Goal: Task Accomplishment & Management: Use online tool/utility

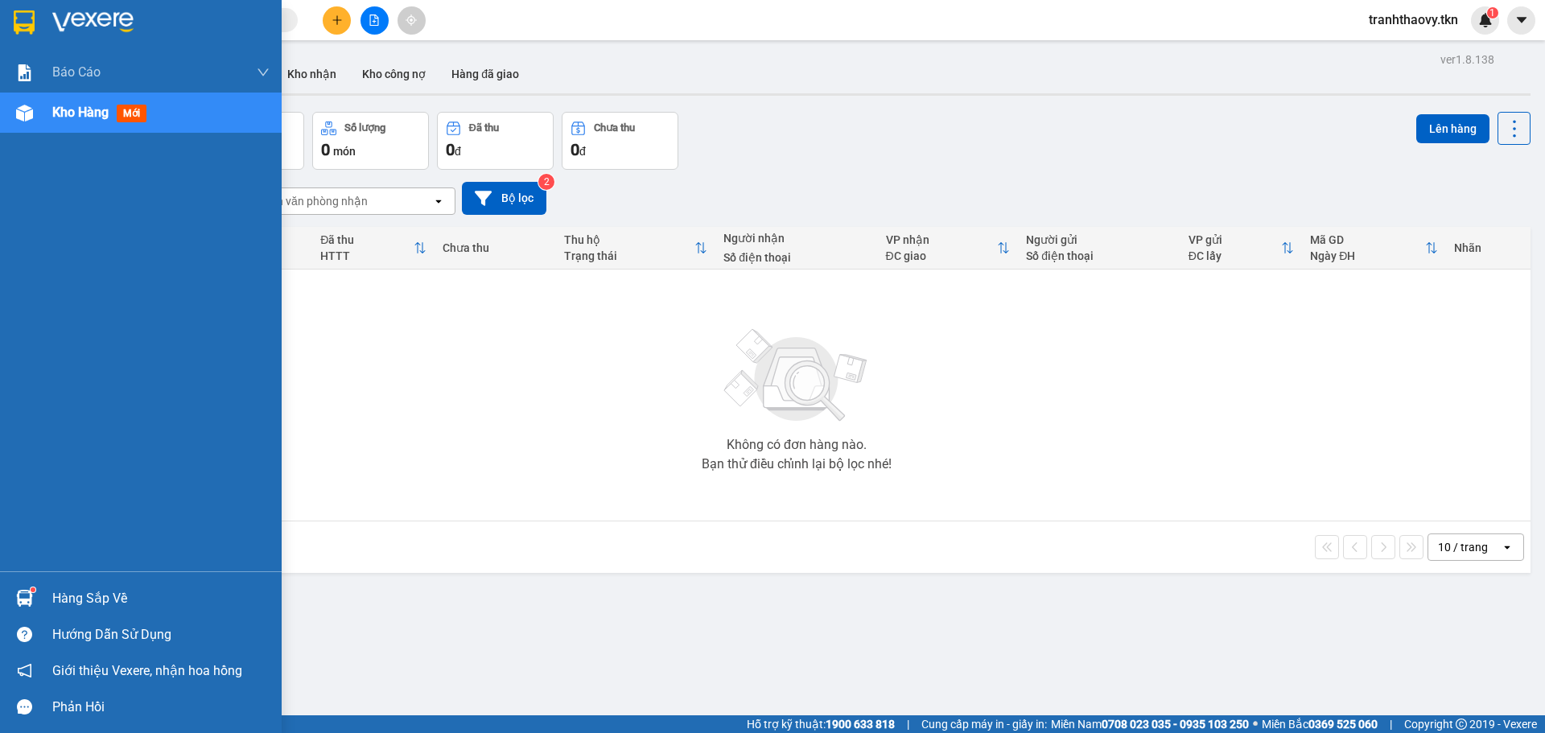
click at [66, 616] on div "Hàng sắp về" at bounding box center [141, 598] width 282 height 36
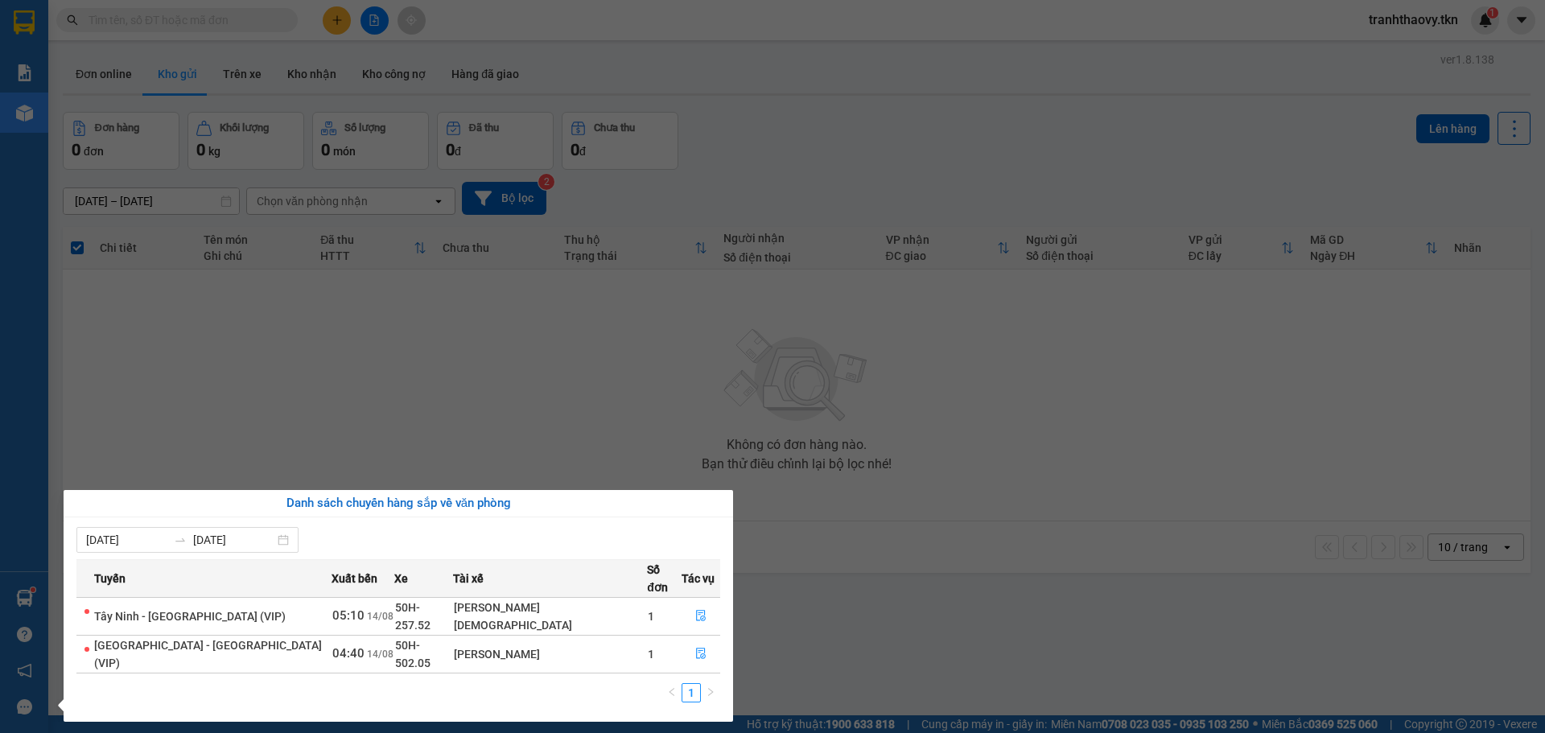
click at [497, 467] on section "Kết quả tìm kiếm ( 0 ) Bộ lọc No Data tranhthaovy.tkn 1 Báo cáo Mẫu 1: Báo cáo …" at bounding box center [772, 366] width 1545 height 733
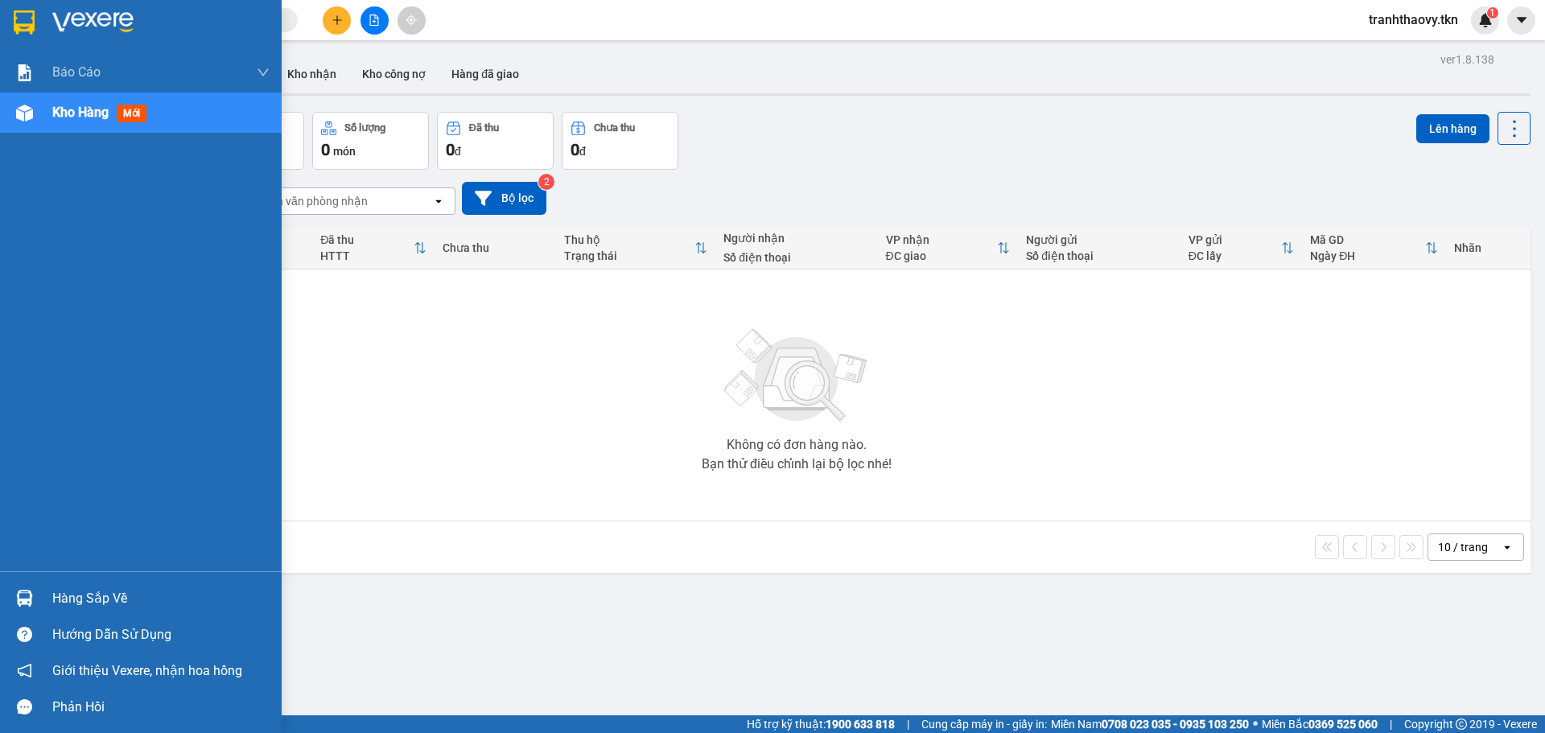
click at [114, 610] on div "Hàng sắp về" at bounding box center [160, 599] width 217 height 24
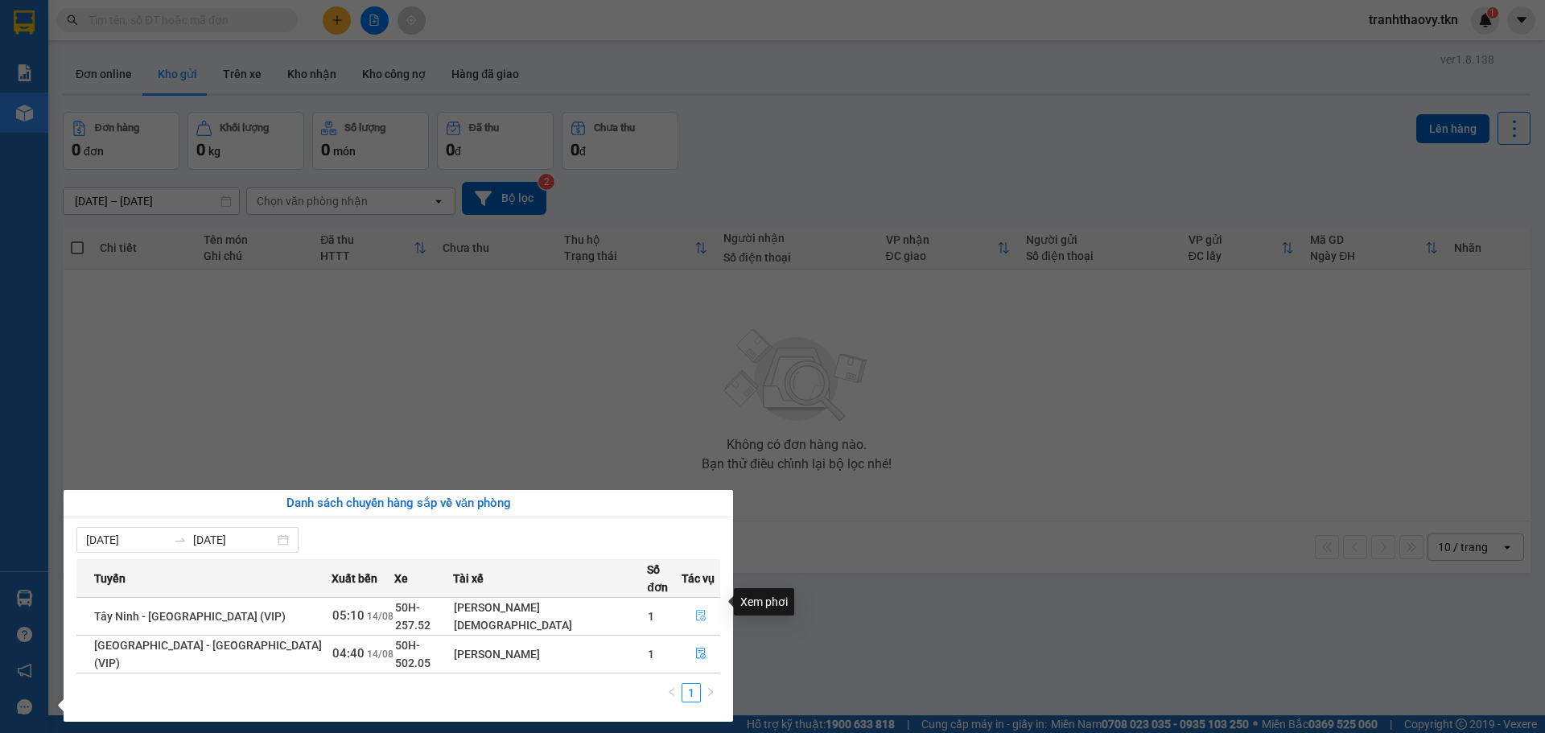
click at [695, 610] on icon "file-done" at bounding box center [700, 615] width 11 height 11
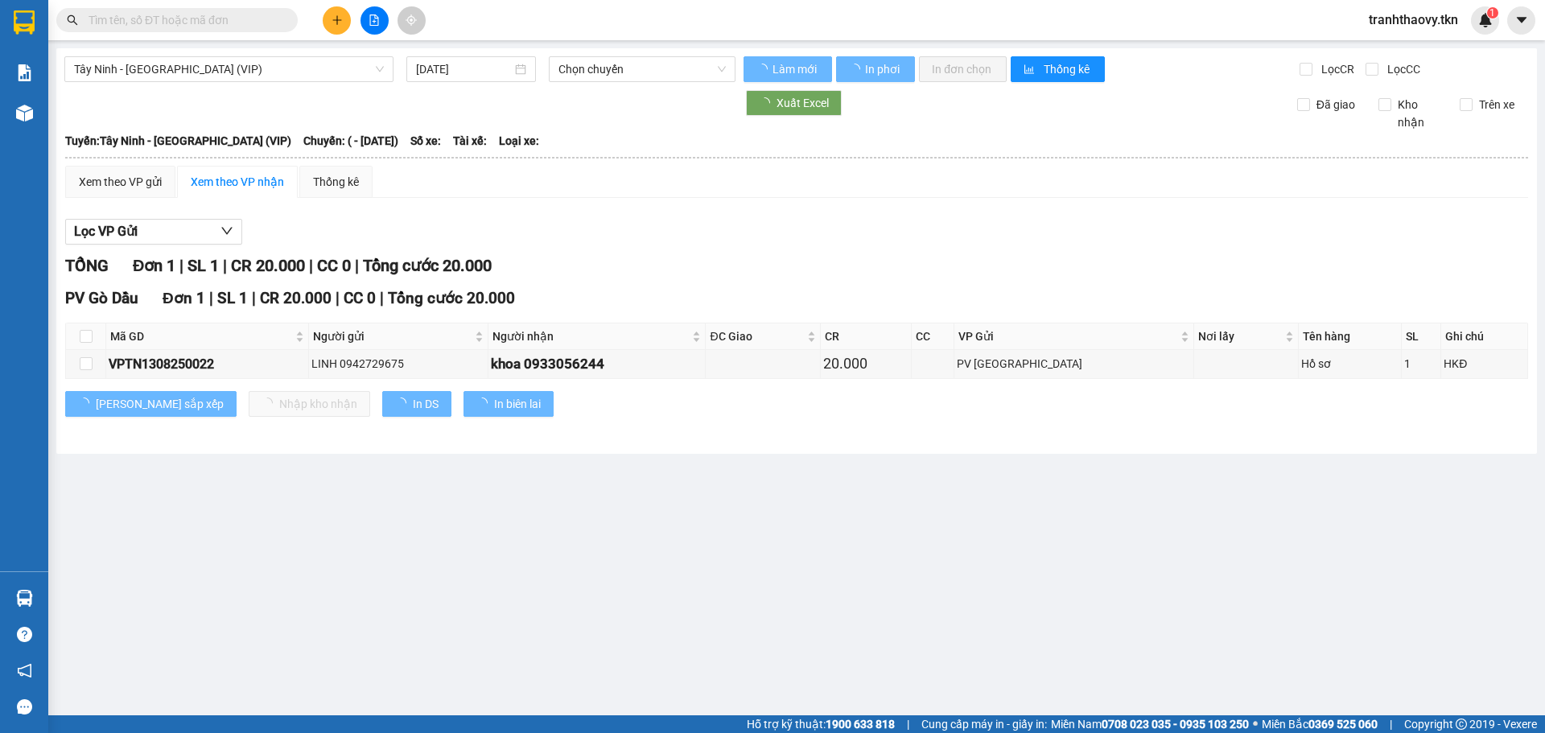
type input "[DATE]"
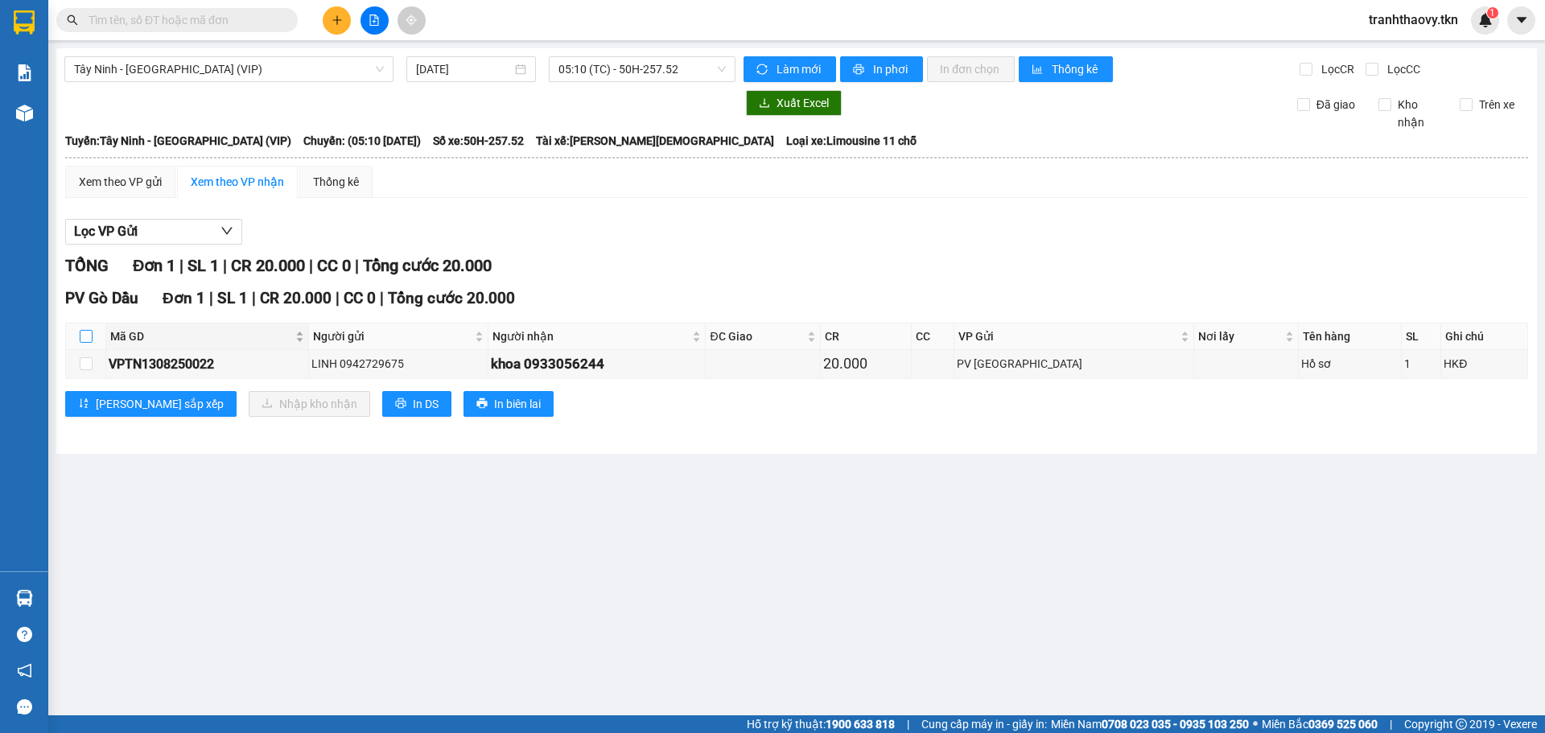
drag, startPoint x: 83, startPoint y: 337, endPoint x: 115, endPoint y: 349, distance: 34.4
click at [82, 336] on input "checkbox" at bounding box center [86, 336] width 13 height 13
checkbox input "true"
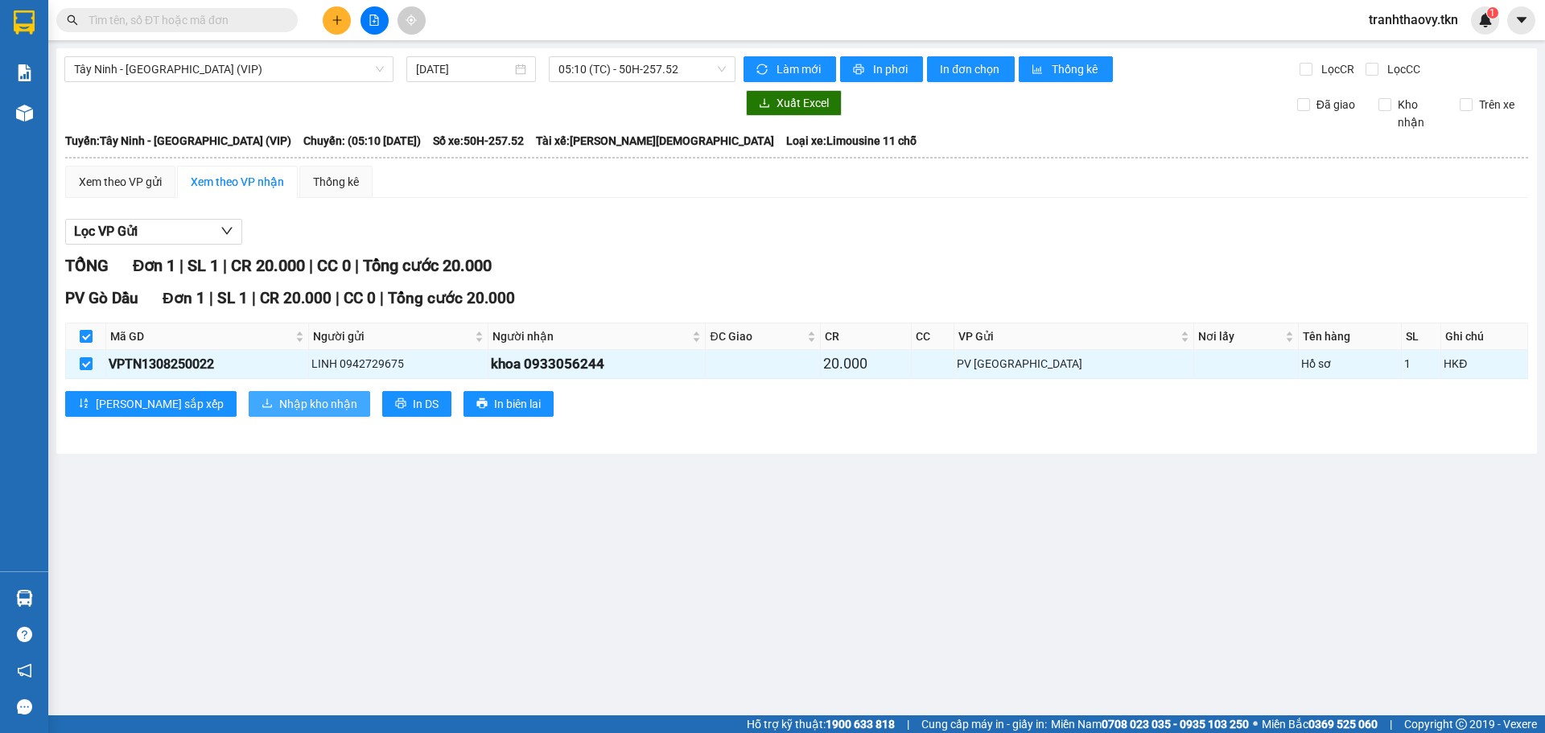
click at [279, 410] on span "Nhập kho nhận" at bounding box center [318, 404] width 78 height 18
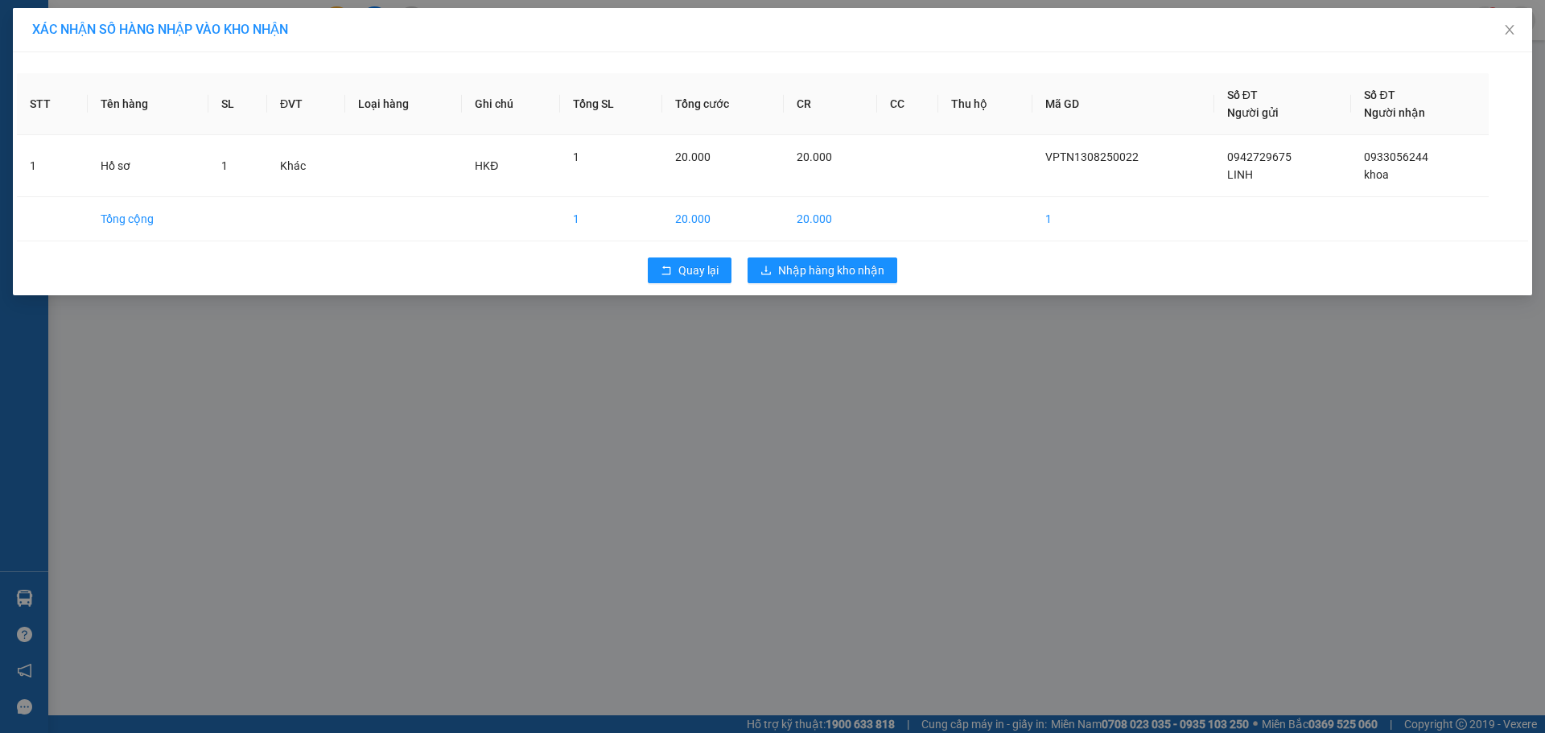
click at [844, 283] on div "Quay lại Nhập hàng kho nhận" at bounding box center [772, 270] width 1511 height 42
click at [858, 270] on span "Nhập hàng kho nhận" at bounding box center [831, 270] width 106 height 18
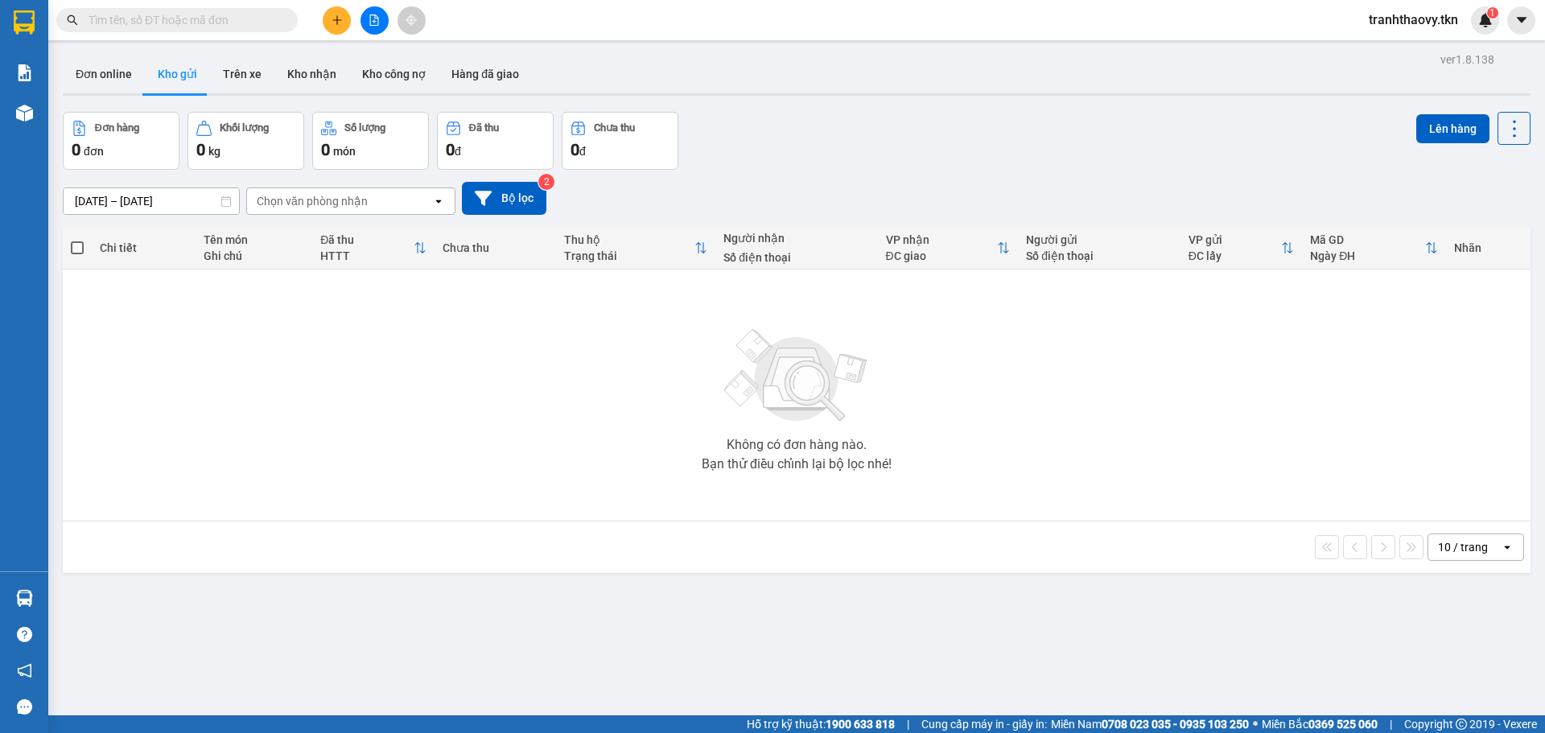
scroll to position [74, 0]
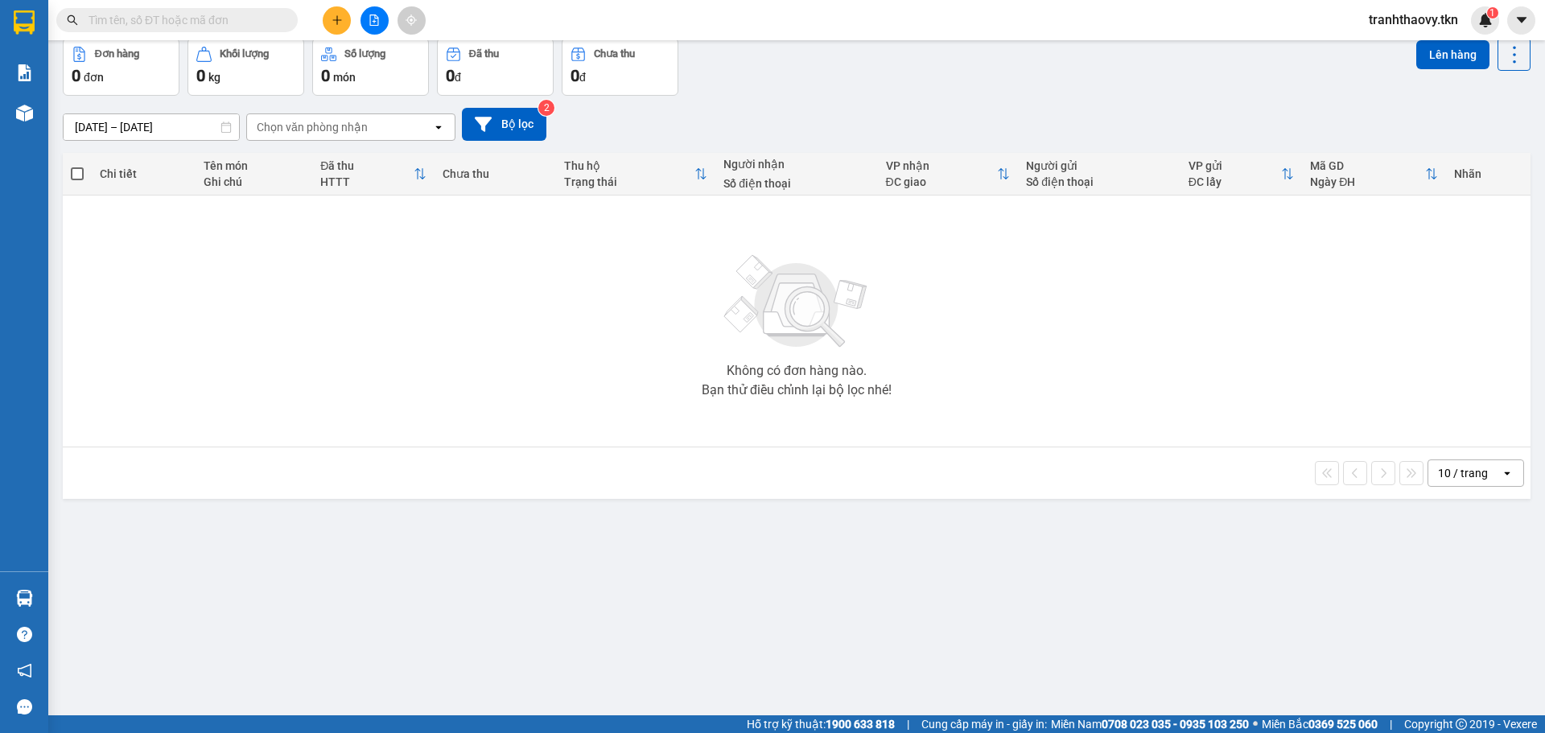
click at [47, 111] on section "Kết quả tìm kiếm ( 0 ) Bộ lọc No Data tranhthaovy.tkn 1 Báo cáo Mẫu 1: Báo cáo …" at bounding box center [772, 366] width 1545 height 733
click at [646, 365] on div "Không có đơn hàng nào. Bạn thử điều chỉnh lại bộ lọc nhé!" at bounding box center [796, 320] width 1451 height 241
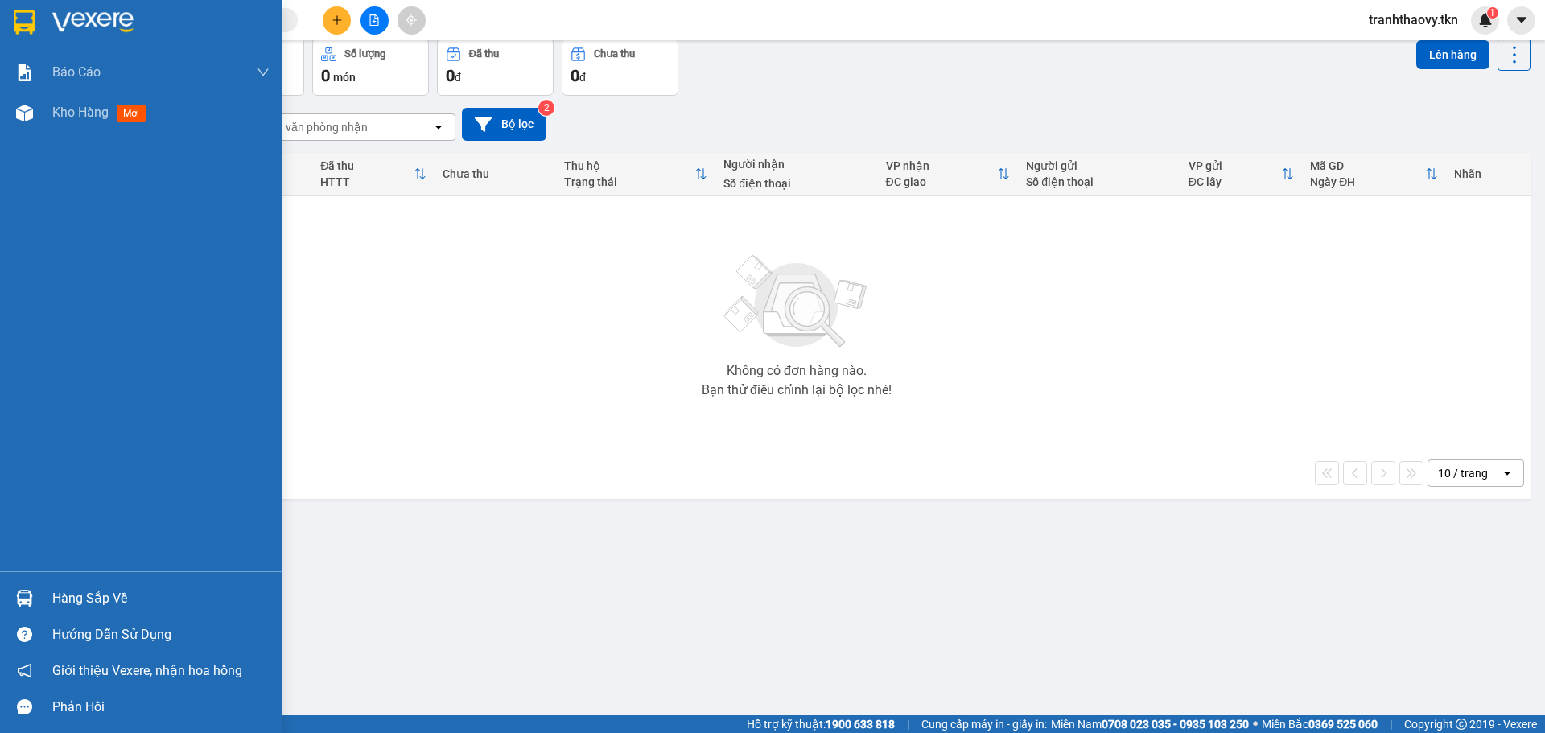
click at [26, 599] on img at bounding box center [24, 598] width 17 height 17
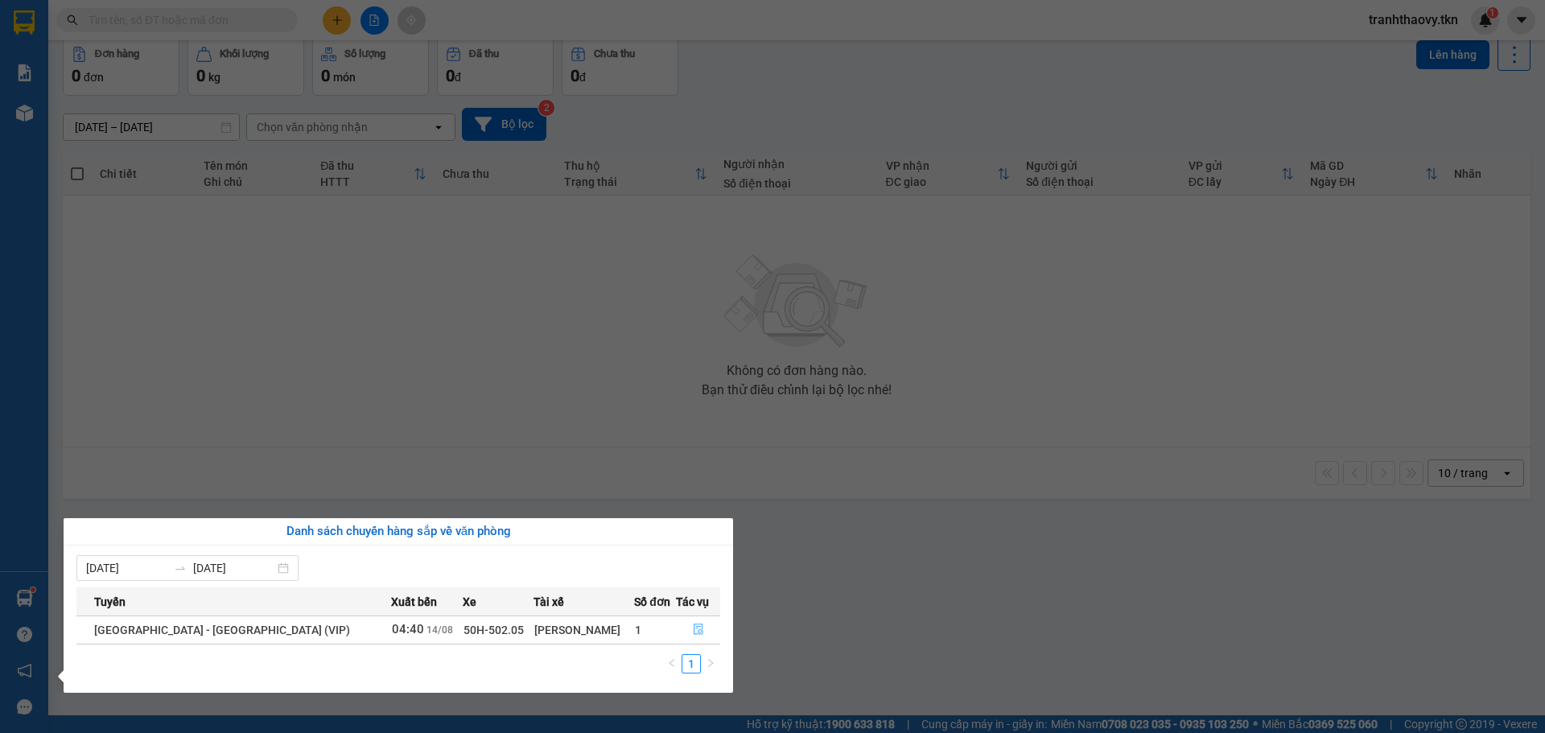
click at [700, 633] on button "button" at bounding box center [698, 630] width 43 height 26
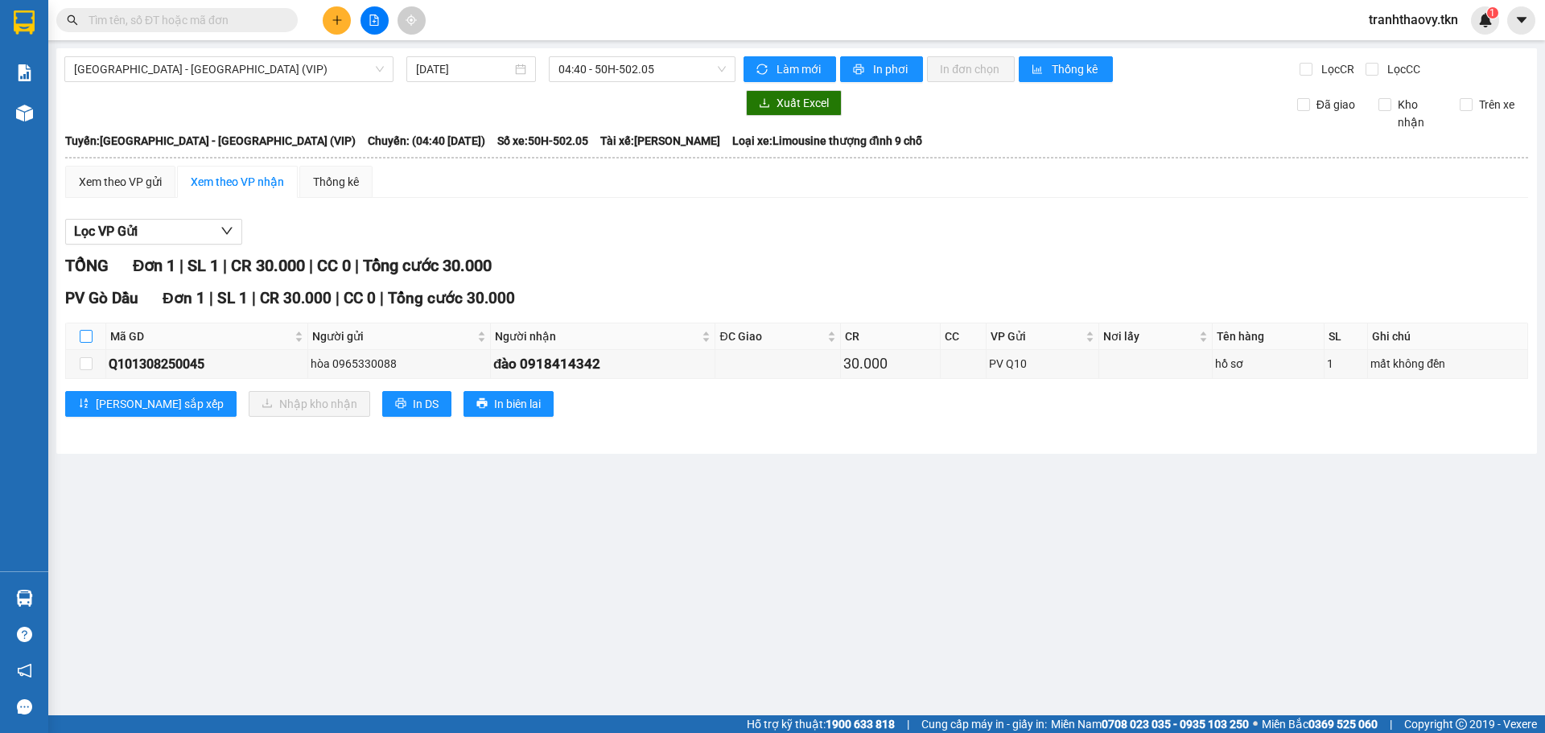
click at [87, 334] on input "checkbox" at bounding box center [86, 336] width 13 height 13
checkbox input "true"
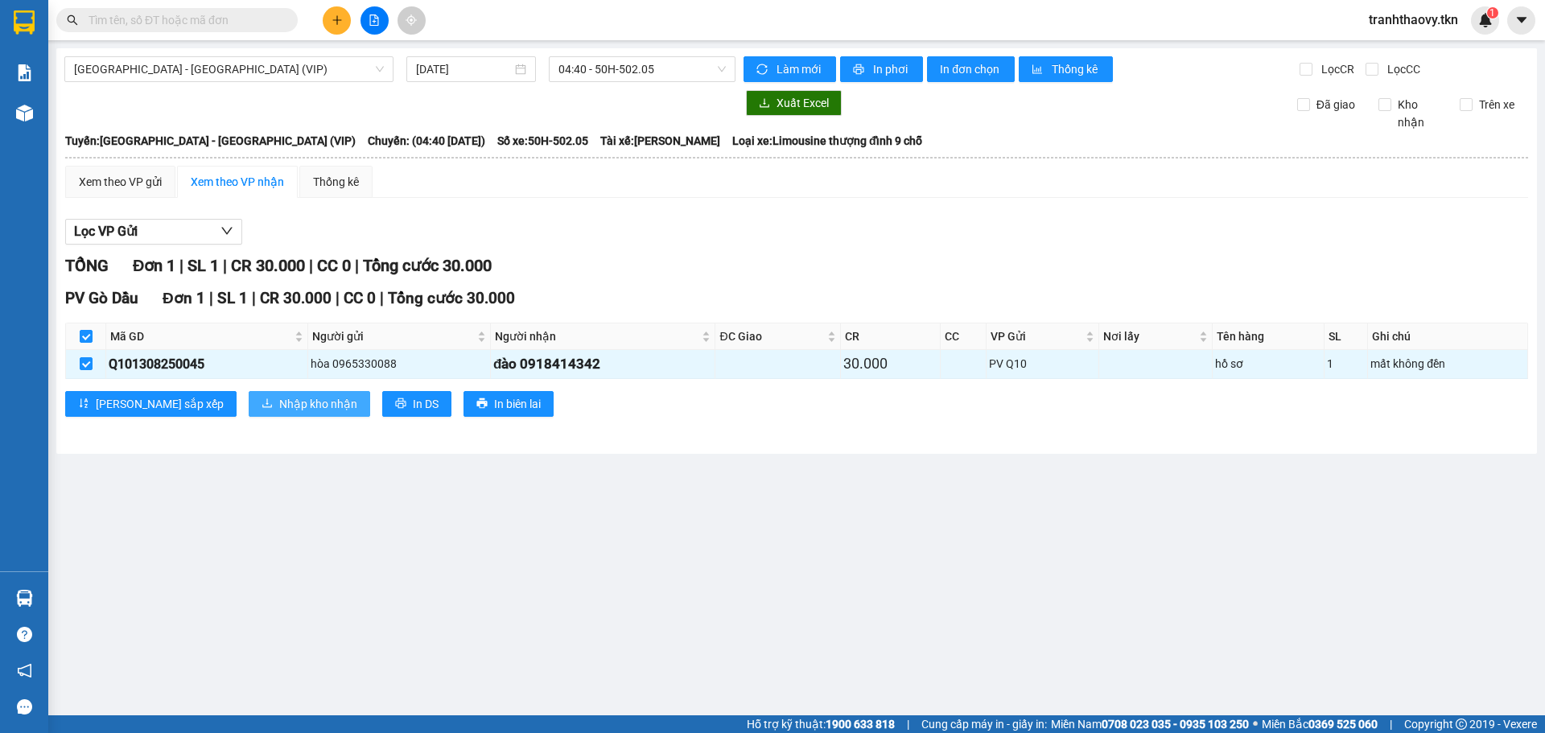
click at [279, 402] on span "Nhập kho nhận" at bounding box center [318, 404] width 78 height 18
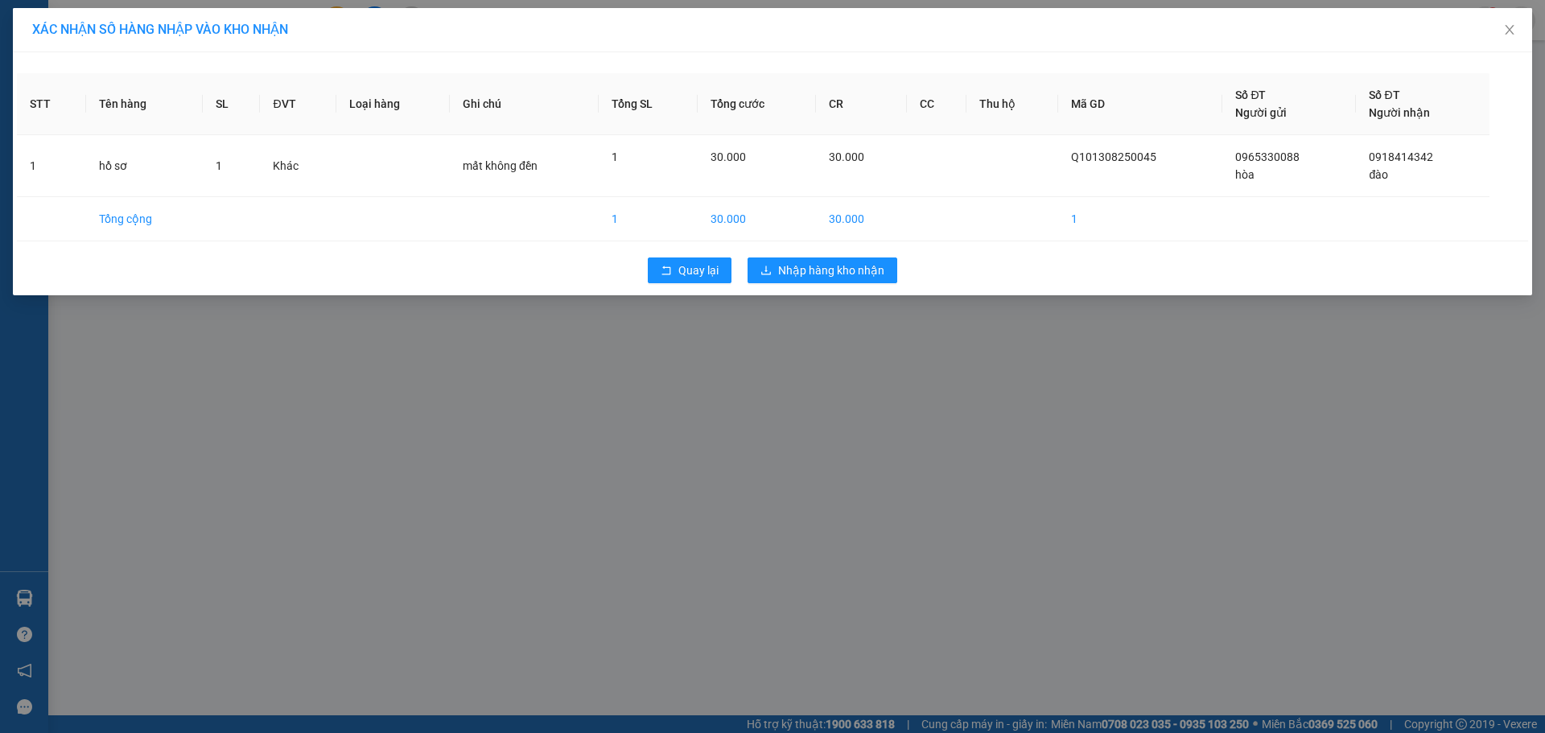
click at [800, 257] on div "Quay lại Nhập hàng kho nhận" at bounding box center [772, 270] width 1511 height 42
click at [808, 270] on span "Nhập hàng kho nhận" at bounding box center [831, 270] width 106 height 18
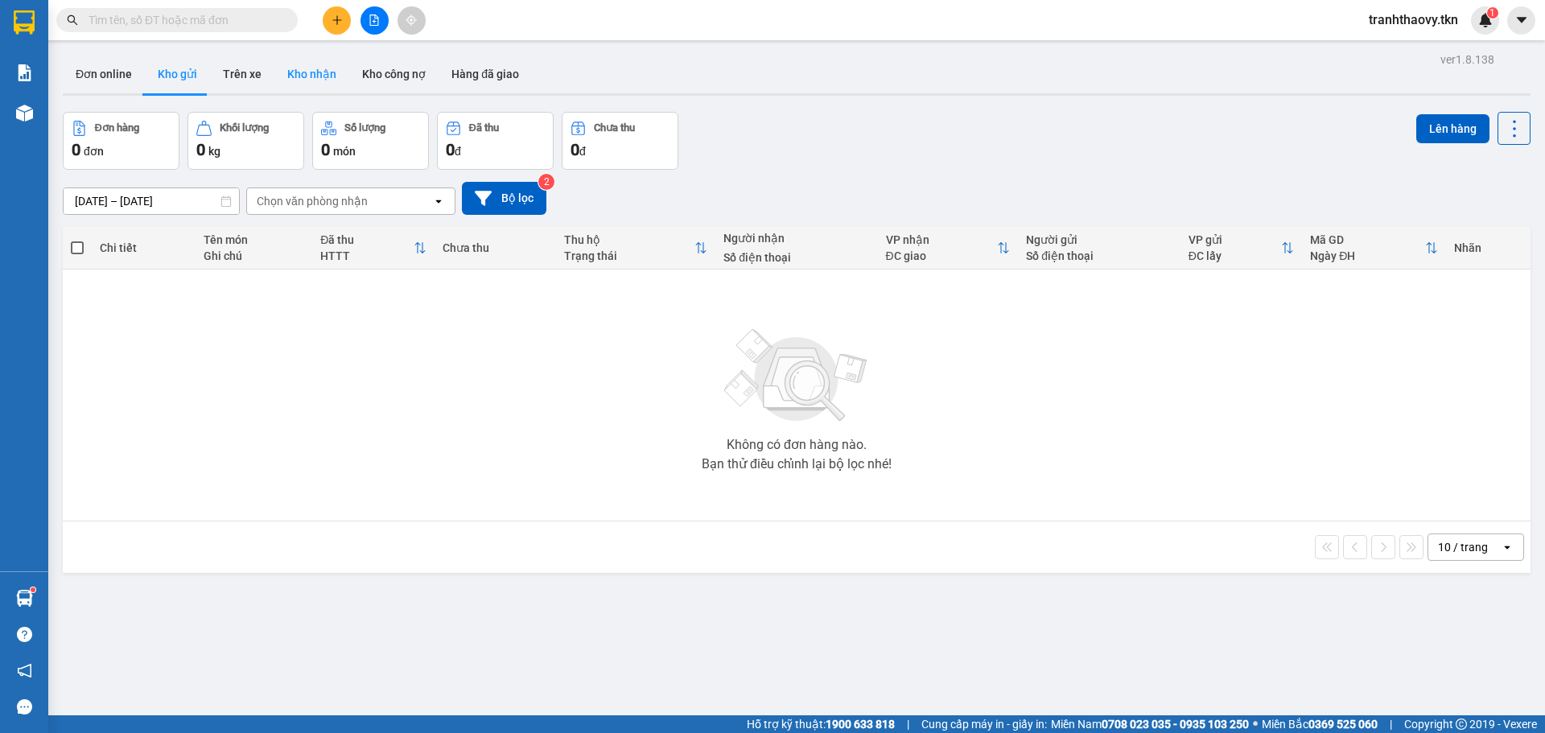
click at [303, 76] on button "Kho nhận" at bounding box center [311, 74] width 75 height 39
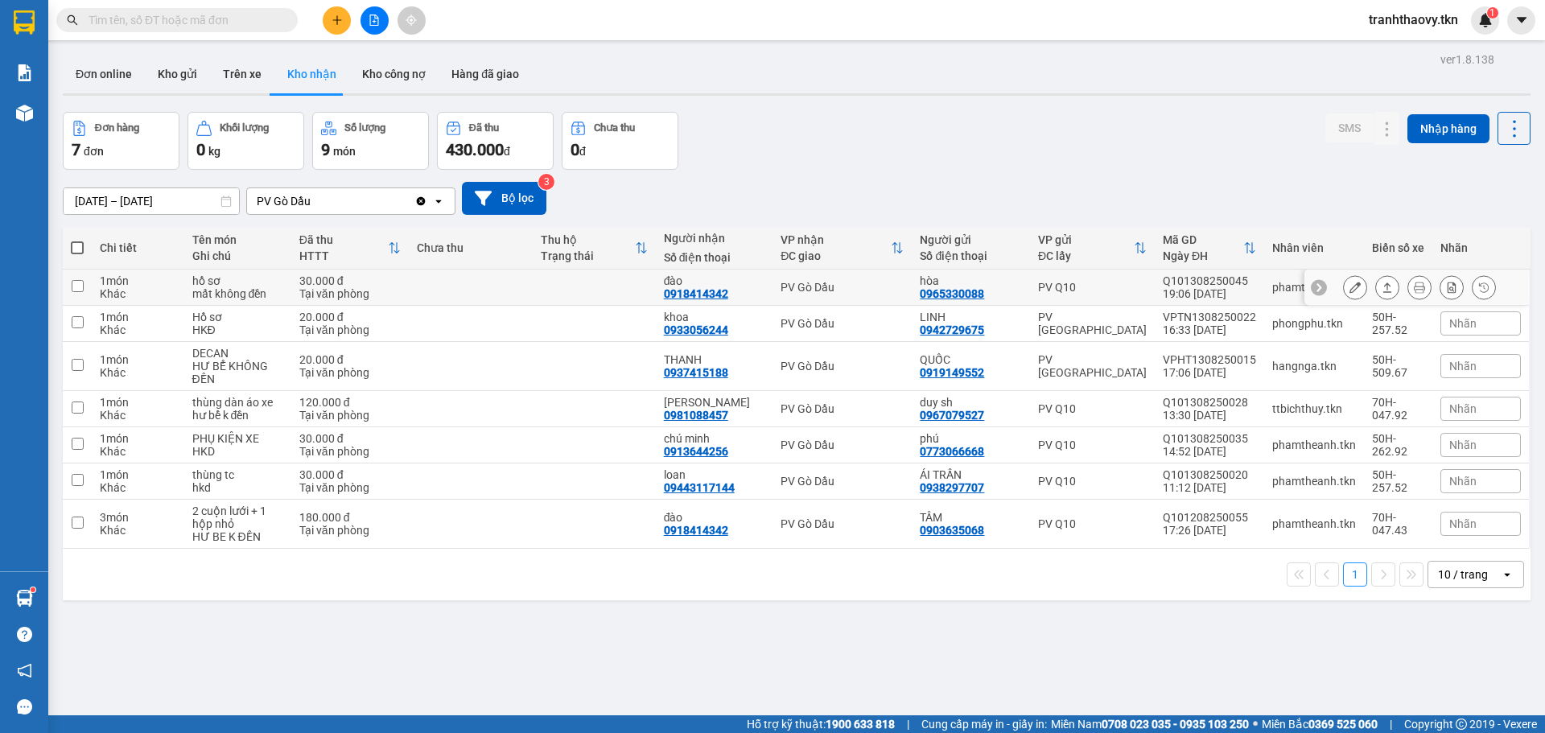
click at [415, 279] on td at bounding box center [470, 288] width 123 height 36
checkbox input "true"
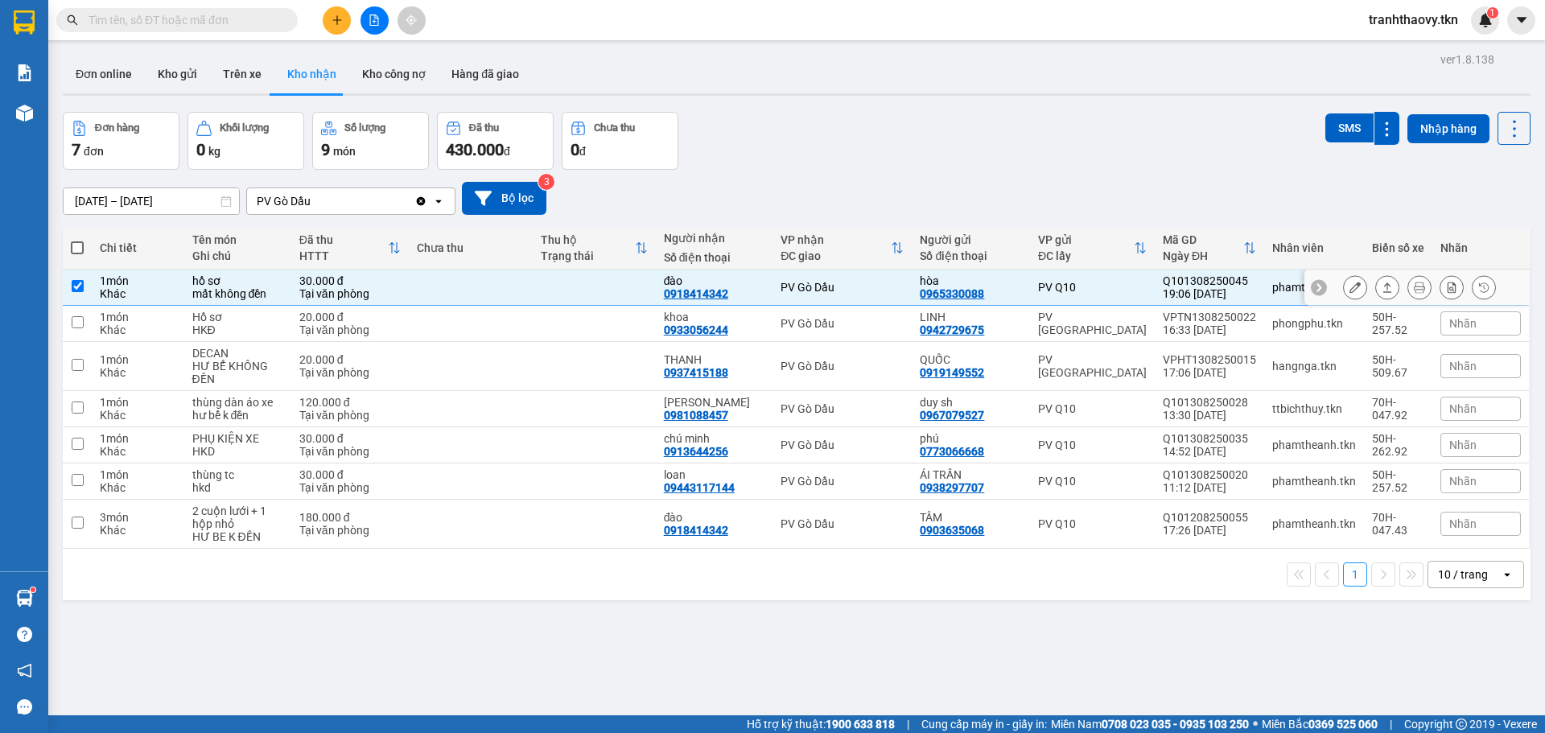
click at [436, 315] on td at bounding box center [470, 324] width 123 height 36
checkbox input "true"
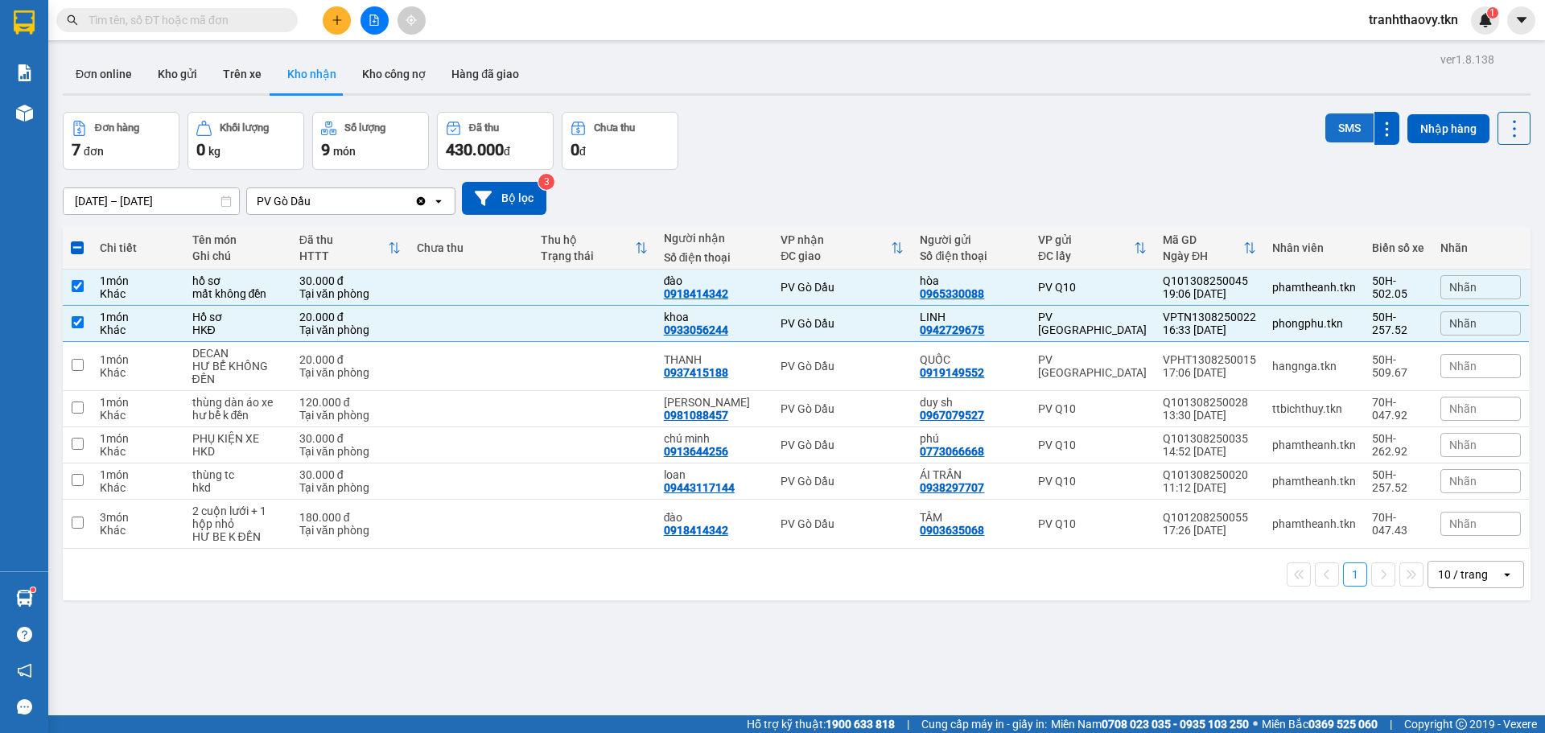
click at [1342, 121] on button "SMS" at bounding box center [1349, 127] width 48 height 29
click at [1342, 120] on button "SMS" at bounding box center [1349, 127] width 48 height 29
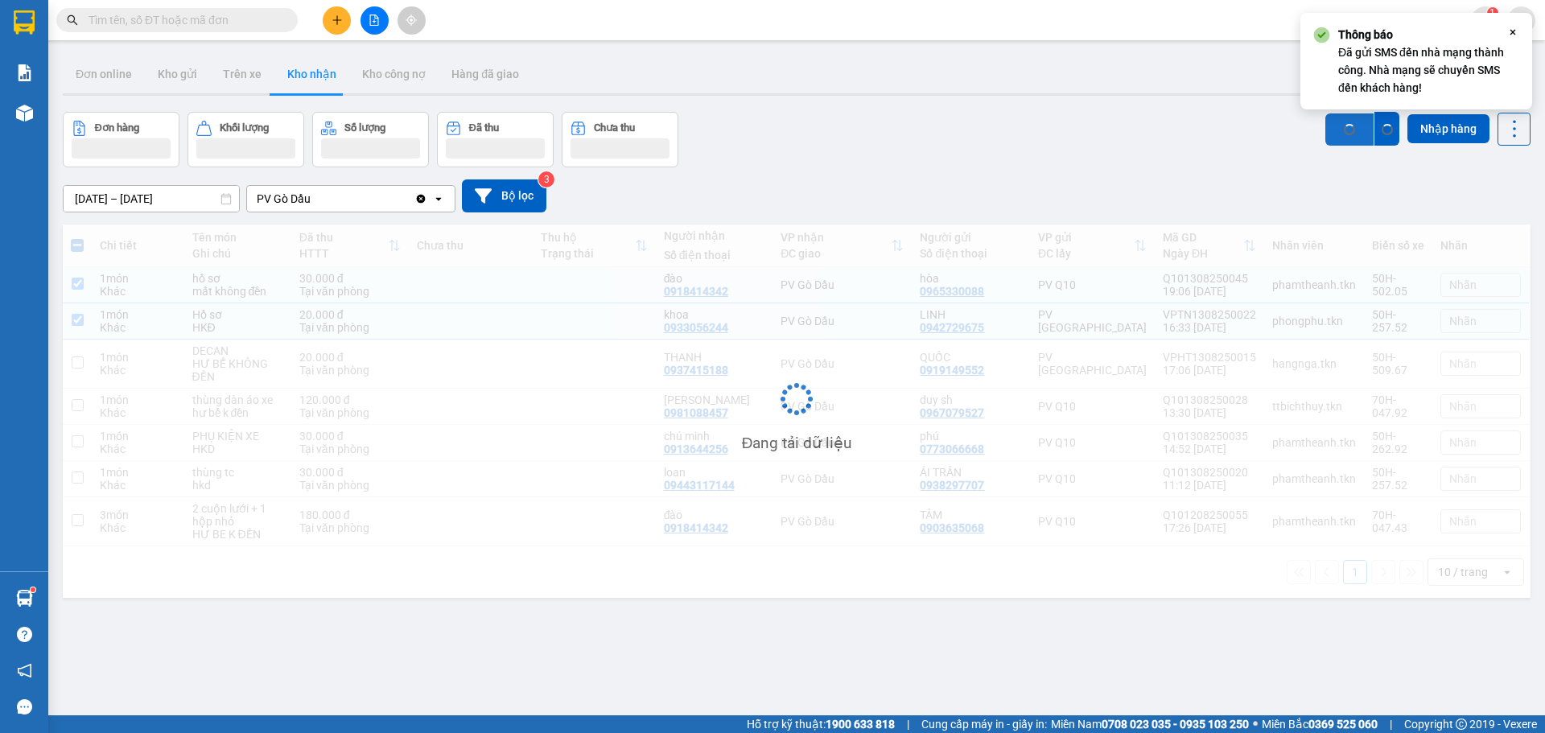
click at [1343, 119] on button "SMS" at bounding box center [1349, 129] width 48 height 32
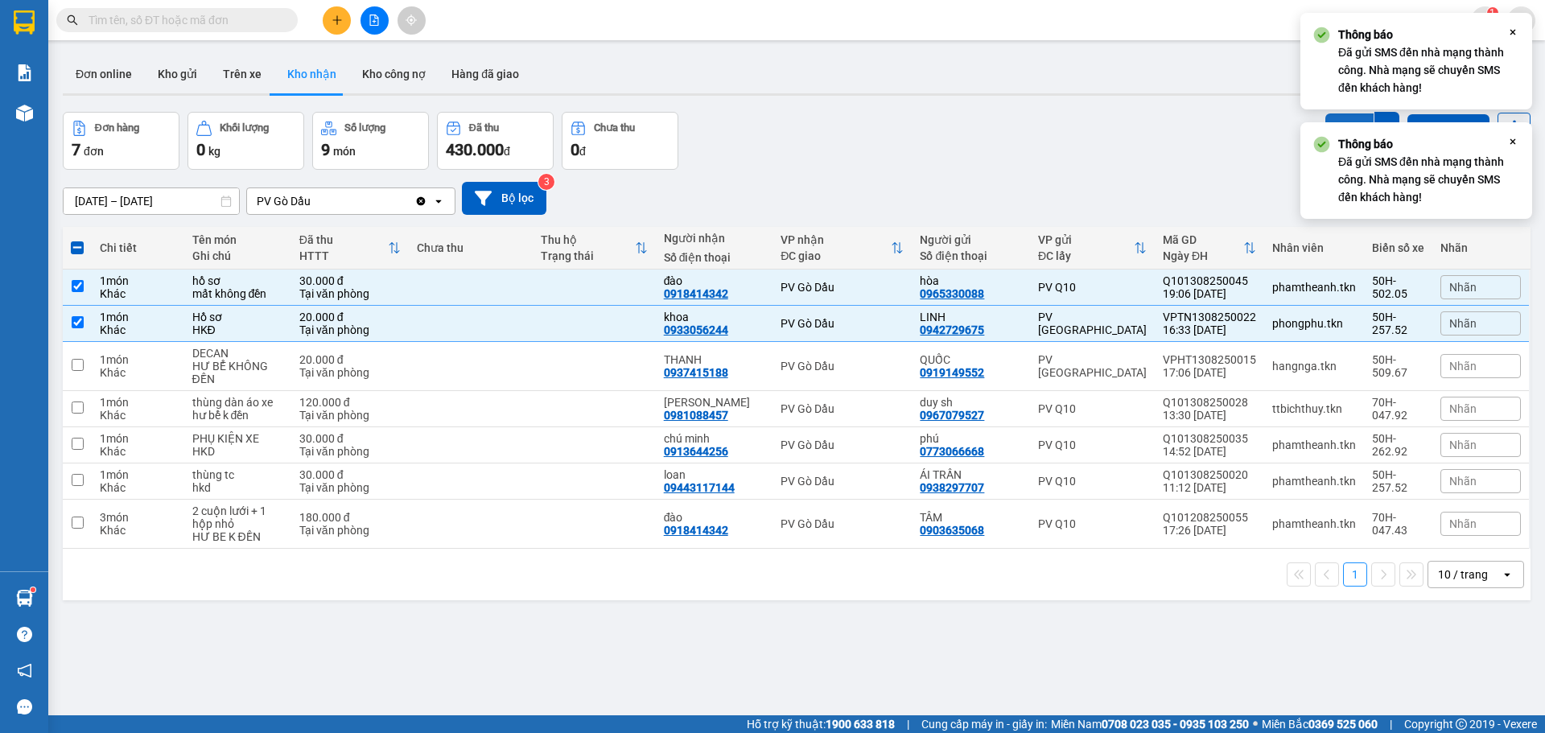
click at [1343, 119] on button "SMS" at bounding box center [1349, 129] width 48 height 32
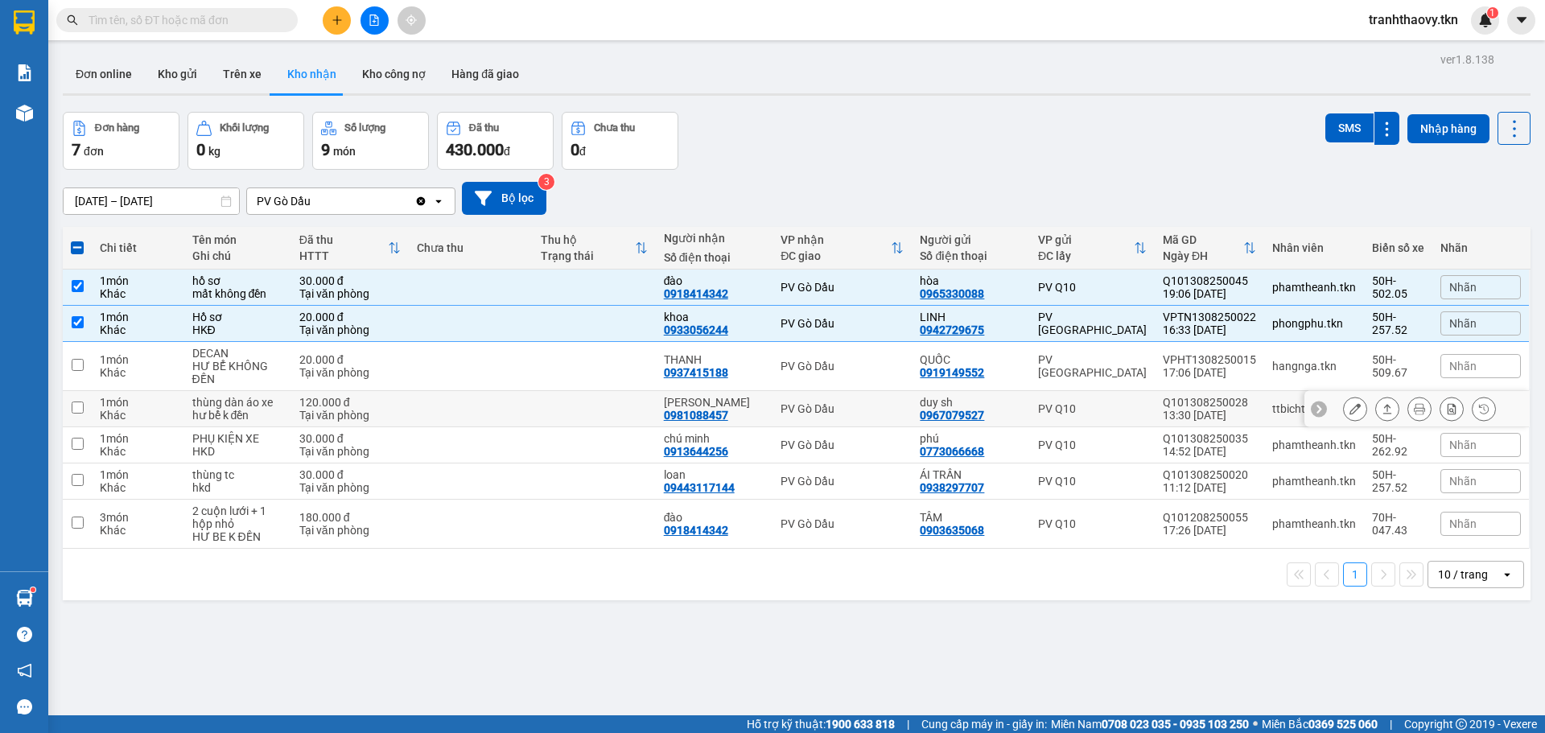
click at [1381, 406] on icon at bounding box center [1386, 408] width 11 height 11
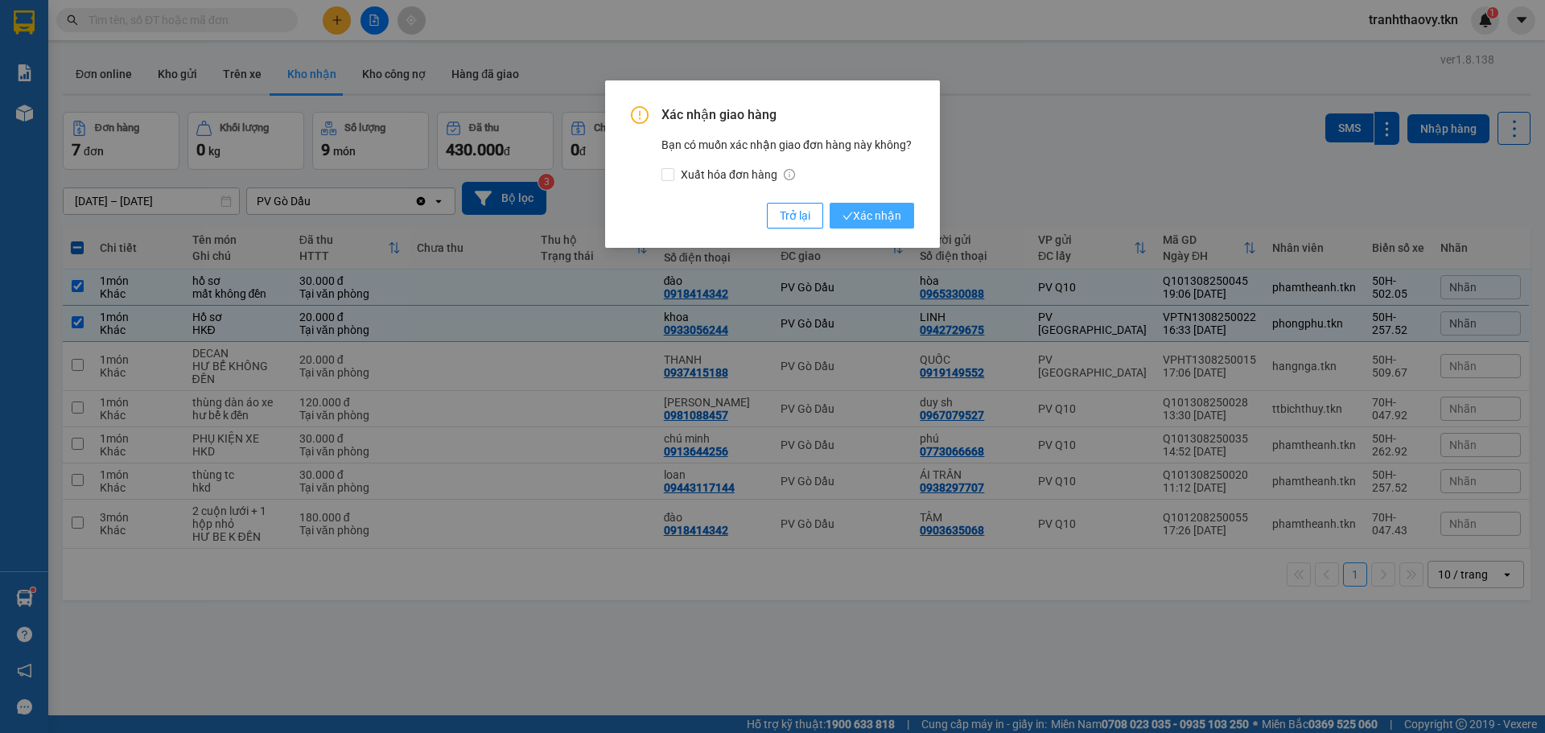
click at [895, 224] on span "Xác nhận" at bounding box center [871, 216] width 59 height 18
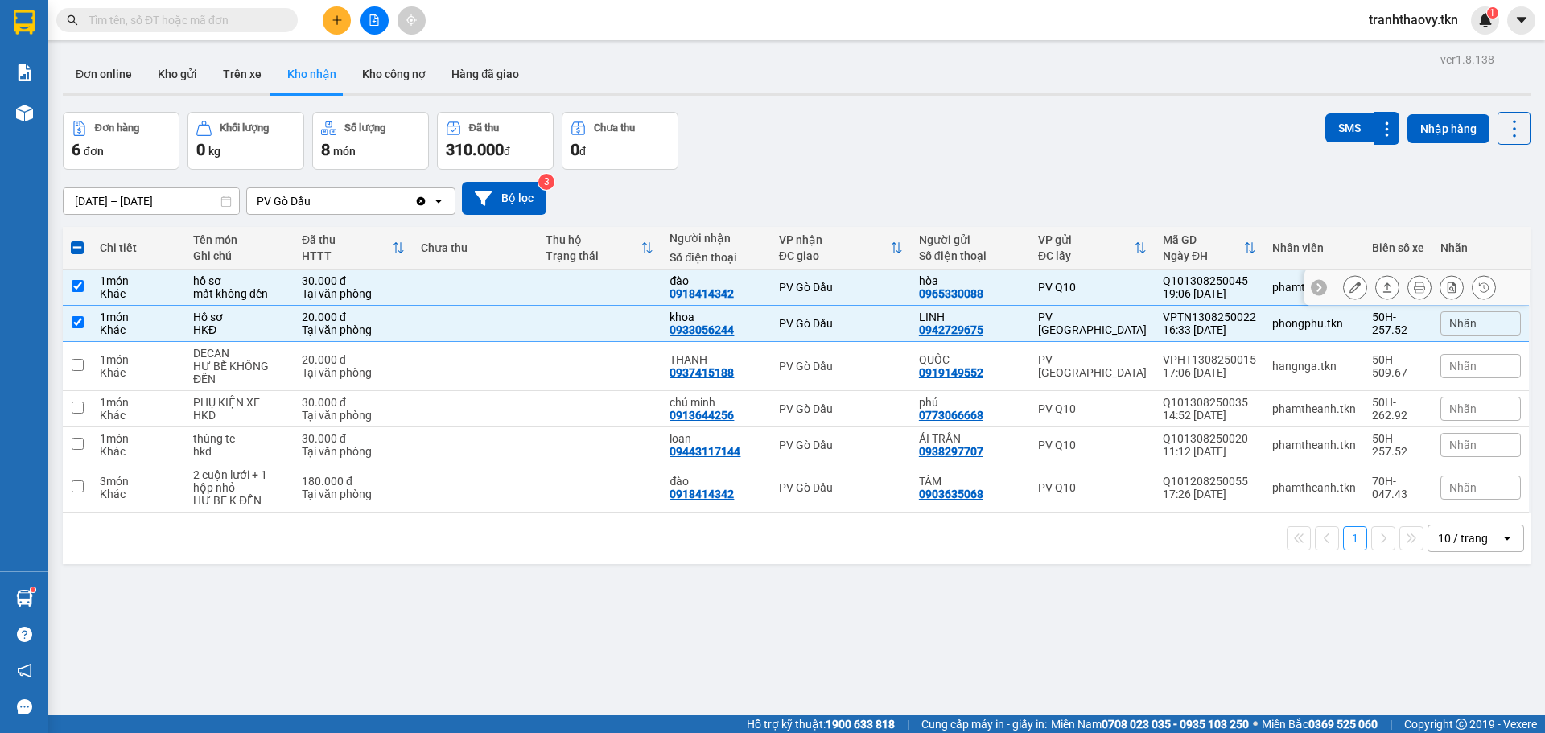
click at [983, 287] on div "hòa 0965330088" at bounding box center [970, 287] width 103 height 26
checkbox input "false"
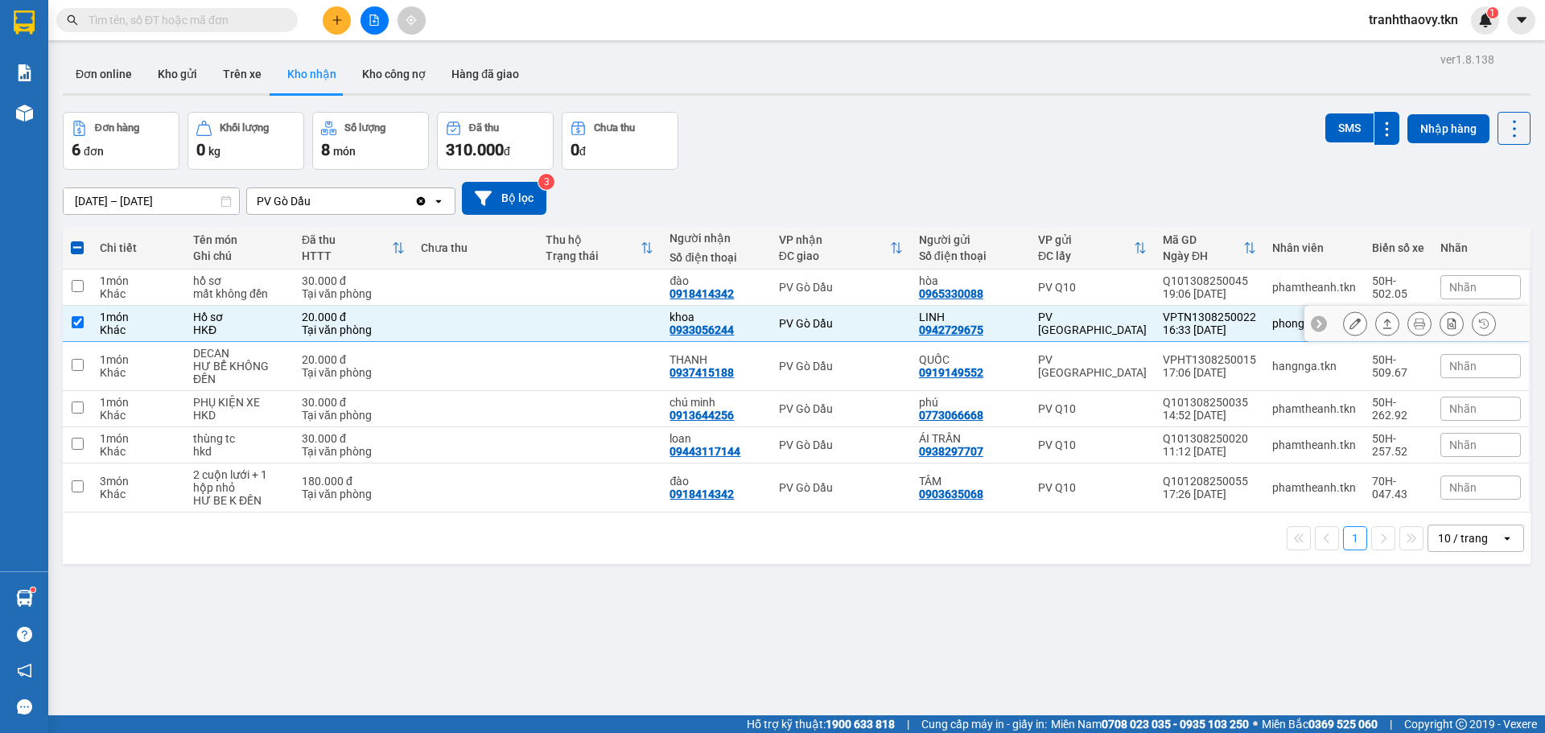
click at [984, 314] on div "LINH" at bounding box center [970, 317] width 103 height 13
checkbox input "false"
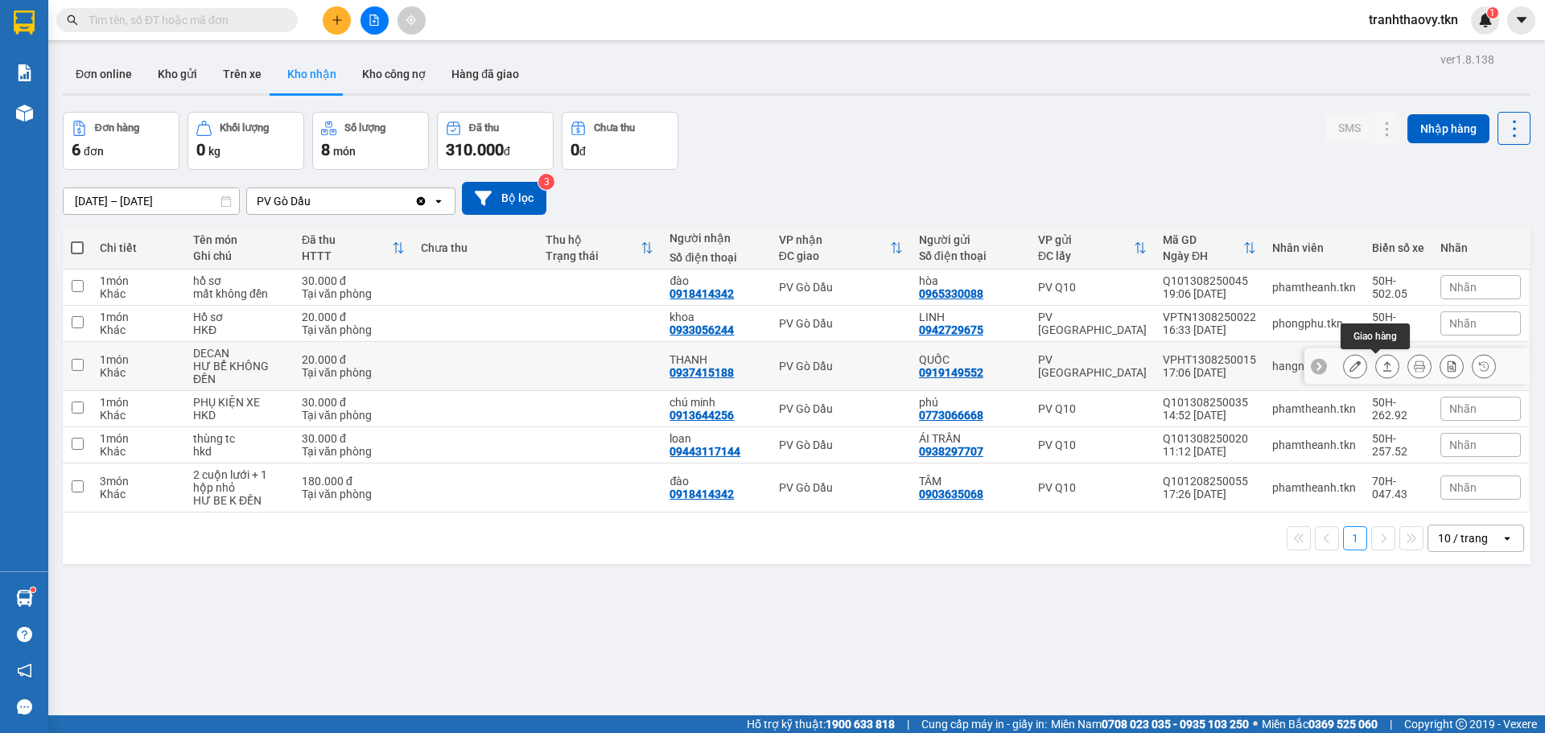
click at [1382, 364] on button at bounding box center [1387, 366] width 23 height 28
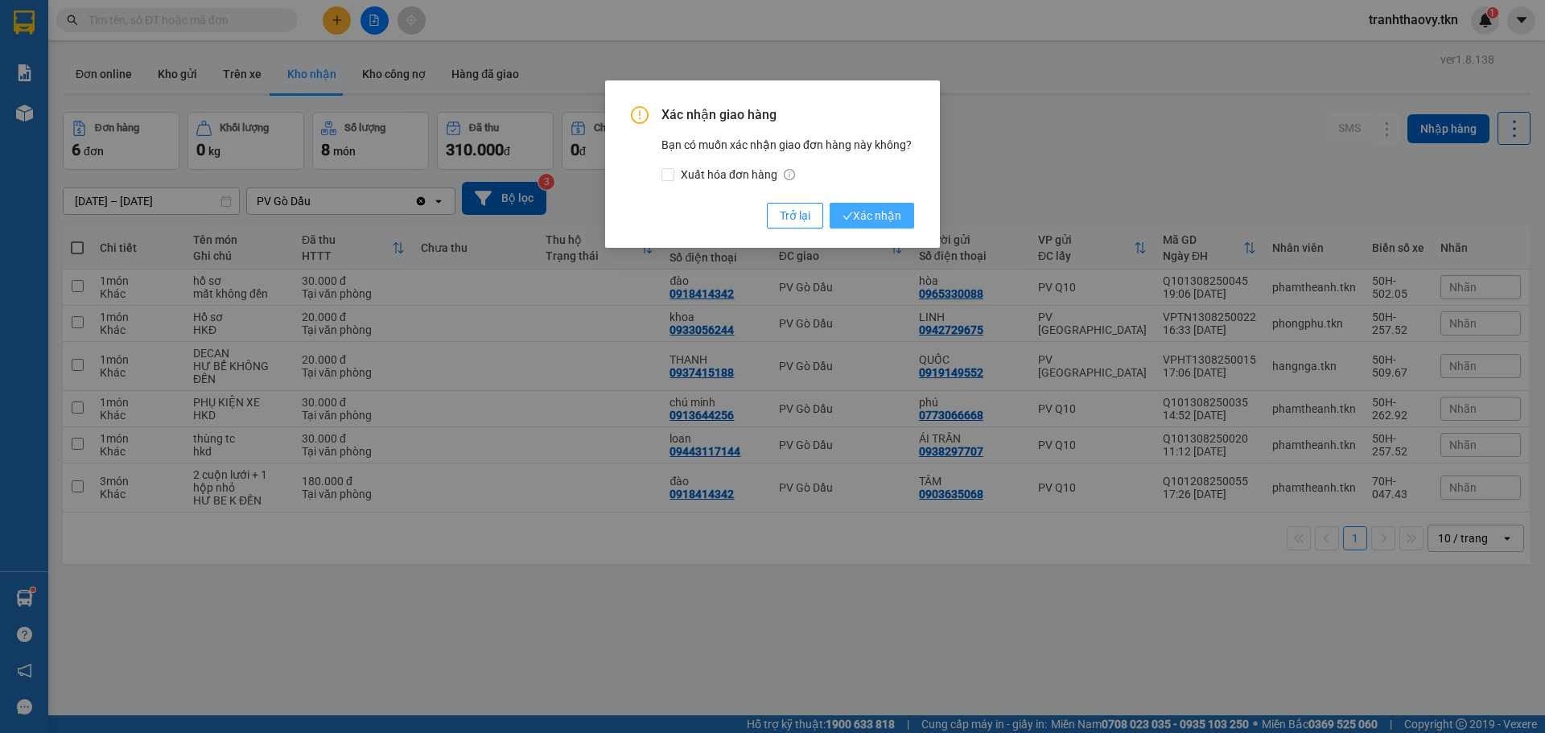
click at [896, 229] on button "Xác nhận" at bounding box center [872, 216] width 84 height 26
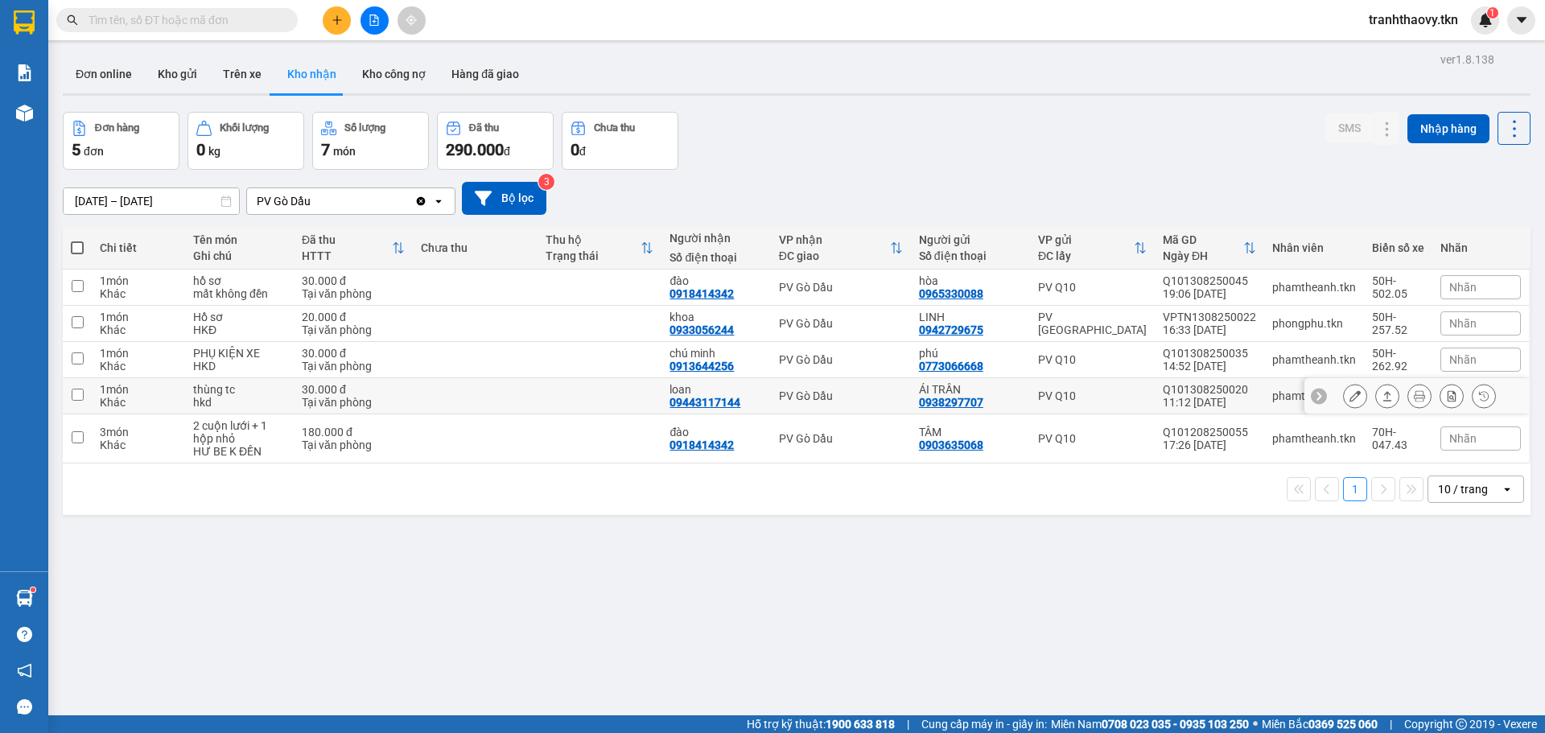
click at [1381, 394] on button at bounding box center [1387, 396] width 23 height 28
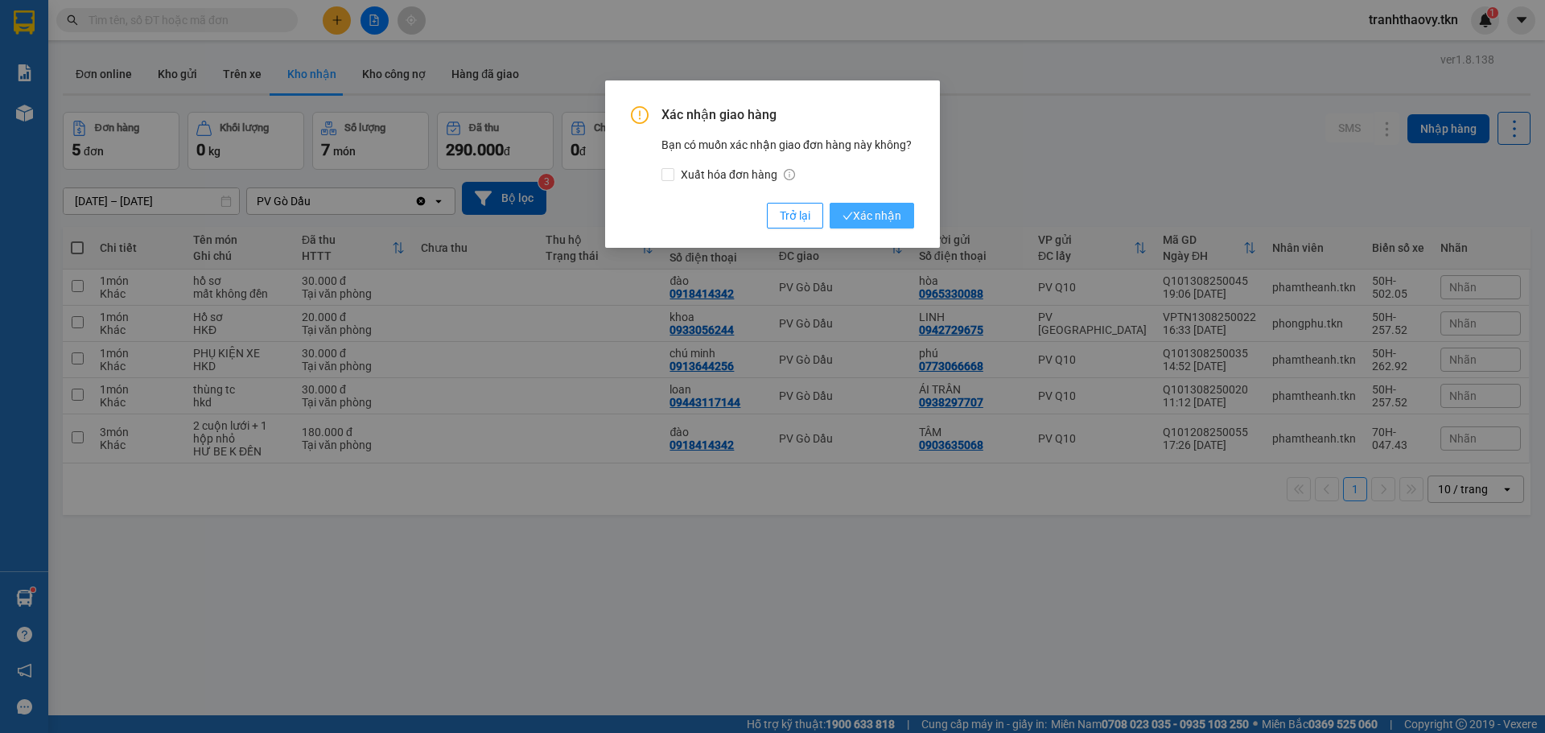
click at [872, 204] on button "Xác nhận" at bounding box center [872, 216] width 84 height 26
